Goal: Task Accomplishment & Management: Use online tool/utility

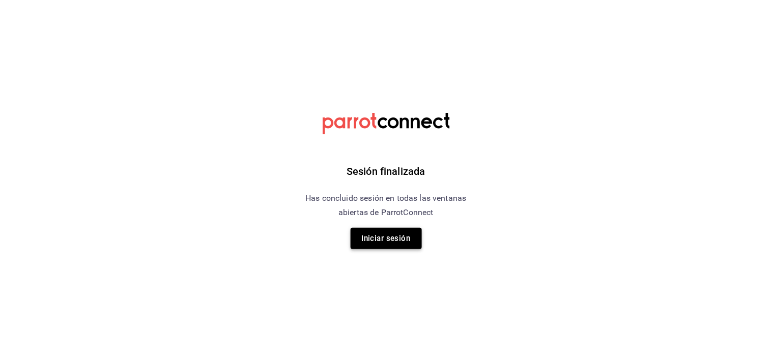
click at [387, 242] on button "Iniciar sesión" at bounding box center [386, 238] width 71 height 21
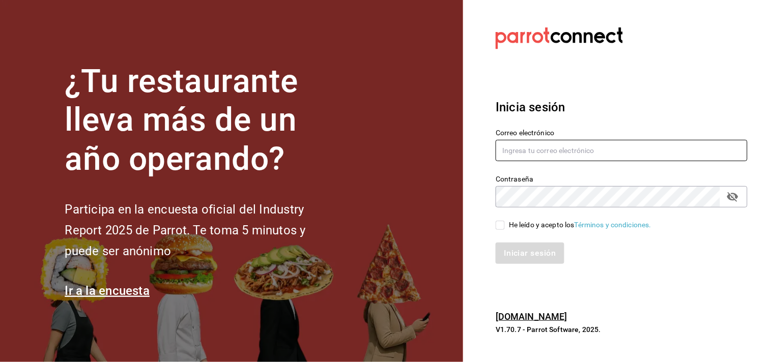
type input "[EMAIL_ADDRESS][DOMAIN_NAME]"
click at [499, 226] on input "He leído y acepto los Términos y condiciones." at bounding box center [500, 225] width 9 height 9
checkbox input "true"
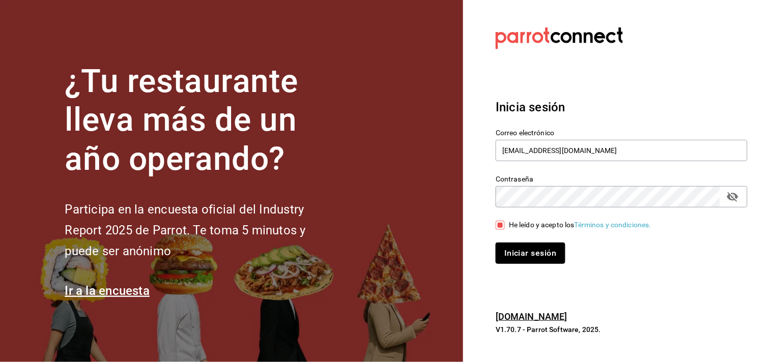
click at [513, 260] on button "Iniciar sesión" at bounding box center [530, 253] width 69 height 21
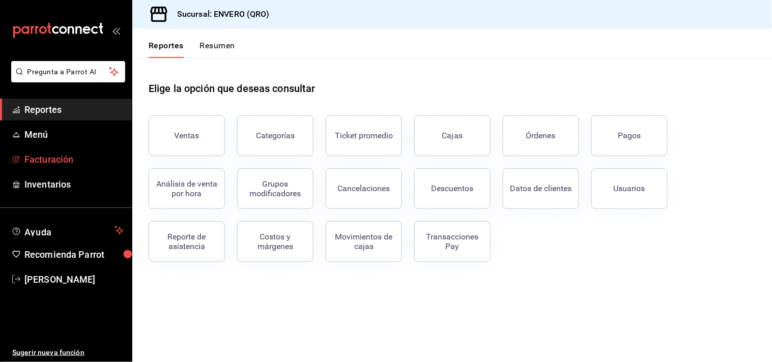
click at [72, 158] on span "Facturación" at bounding box center [73, 160] width 99 height 14
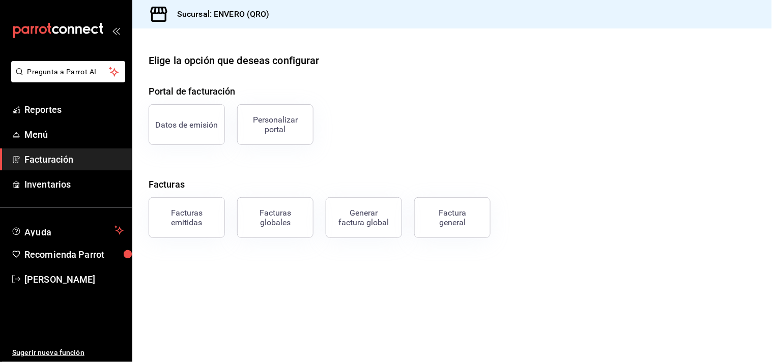
click at [194, 220] on div "Facturas emitidas" at bounding box center [186, 217] width 63 height 19
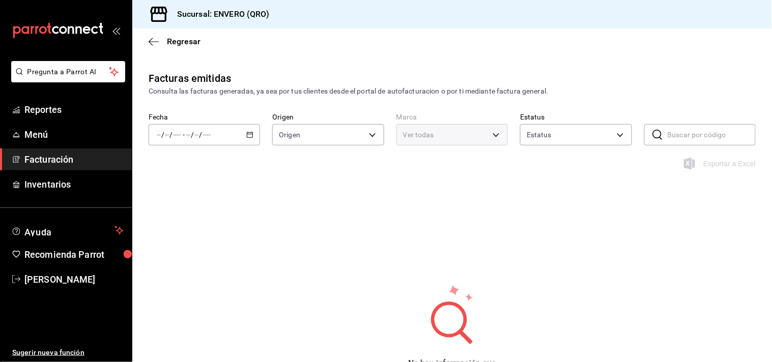
type input "ORDER_INVOICE,GENERAL_INVOICE"
type input "ACTIVE,PENDING_CANCELLATION,CANCELLED,PRE_CANCELLED"
type input "77704a34-0683-4cbb-b40a-bda73e868864,159ee66d-dcce-4c4f-b837-83b83eda05ec"
click at [188, 136] on input "number" at bounding box center [188, 135] width 5 height 8
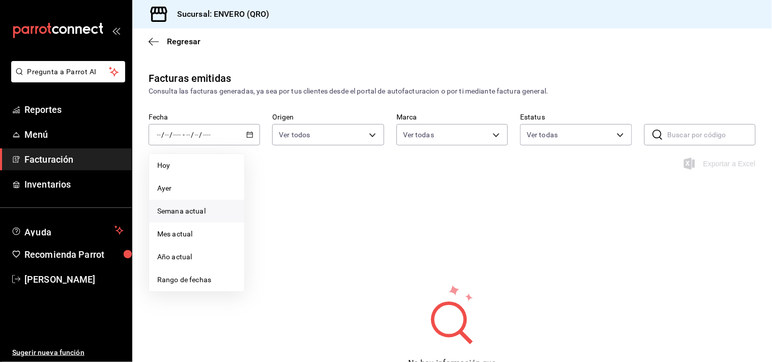
click at [177, 211] on span "Semana actual" at bounding box center [196, 211] width 79 height 11
